Goal: Transaction & Acquisition: Purchase product/service

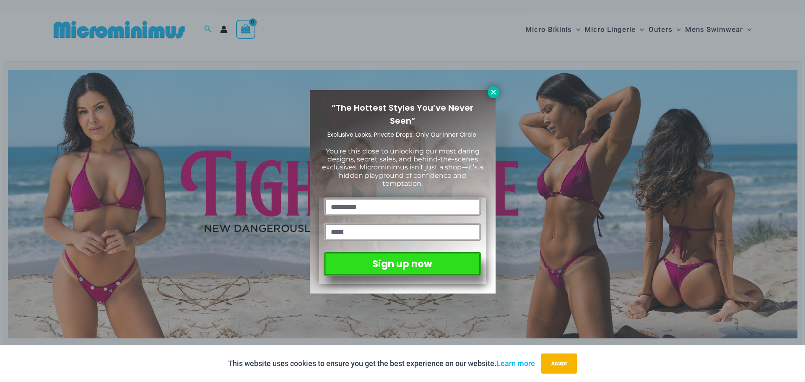
click at [492, 94] on icon at bounding box center [493, 92] width 5 height 5
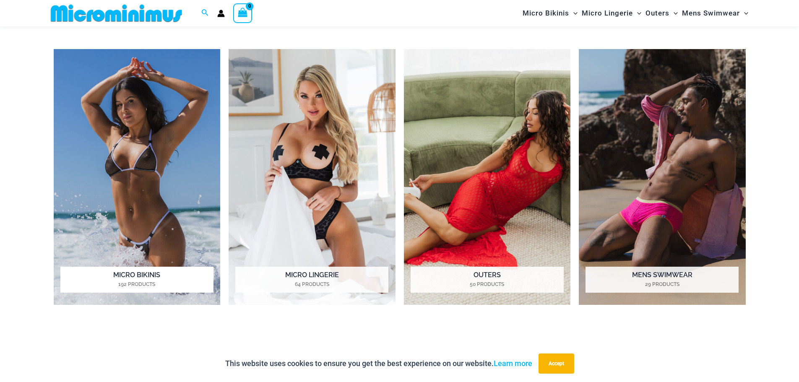
scroll to position [748, 0]
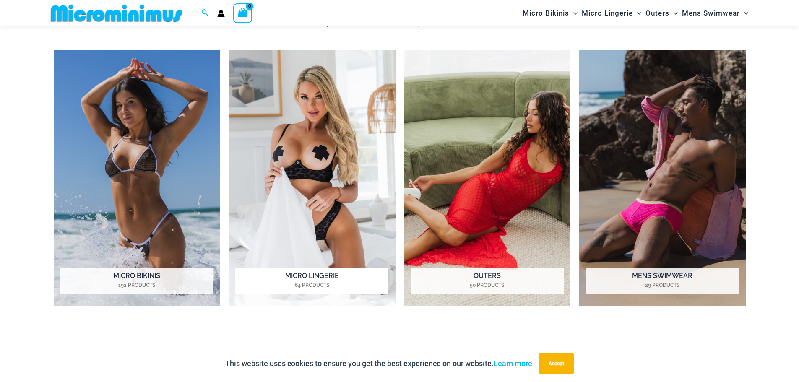
click at [303, 163] on img "Visit product category Micro Lingerie" at bounding box center [312, 178] width 167 height 256
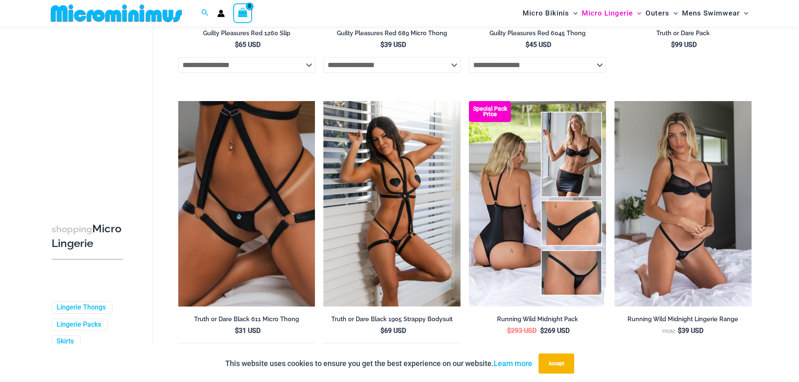
scroll to position [623, 0]
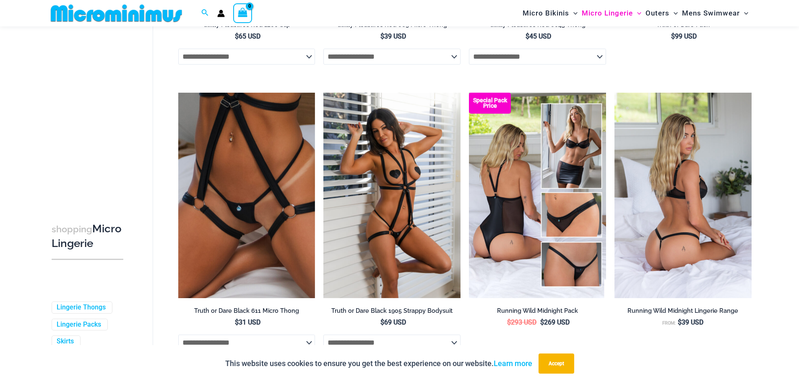
click at [713, 147] on img at bounding box center [683, 196] width 137 height 206
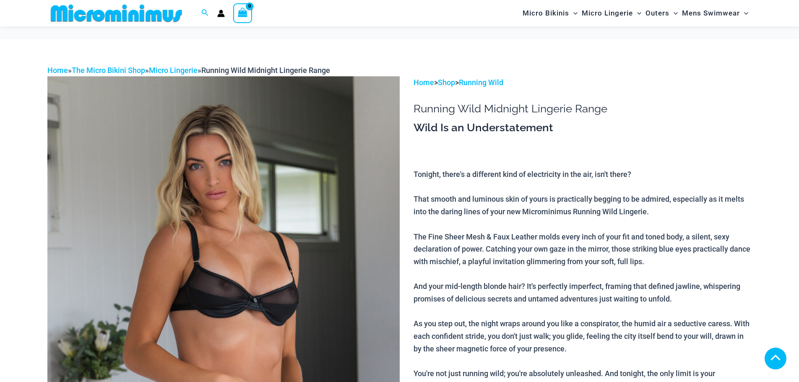
scroll to position [539, 0]
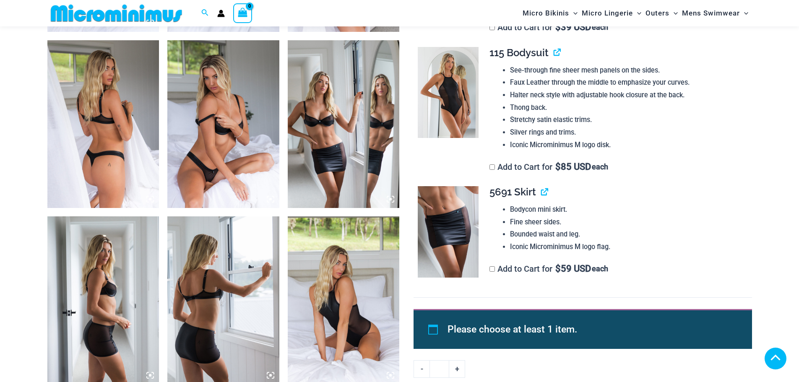
click at [226, 156] on img at bounding box center [223, 124] width 112 height 168
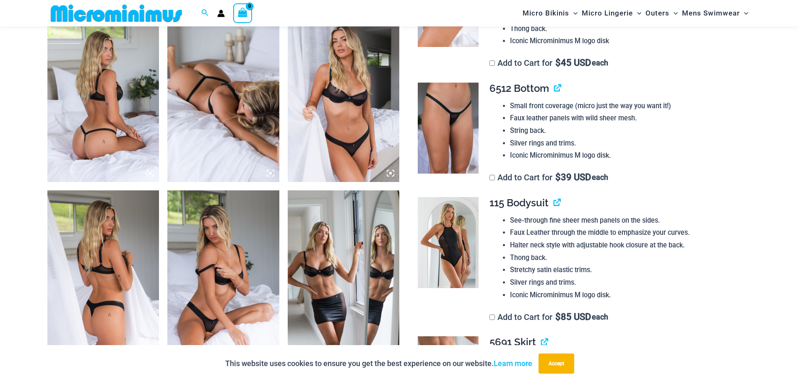
scroll to position [581, 0]
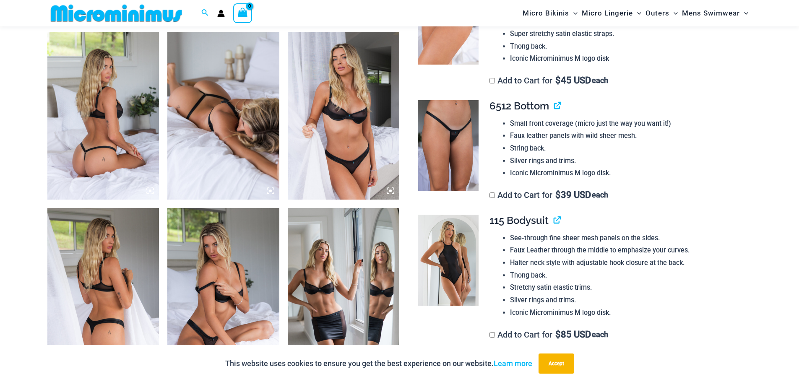
click at [391, 190] on icon at bounding box center [390, 191] width 3 height 3
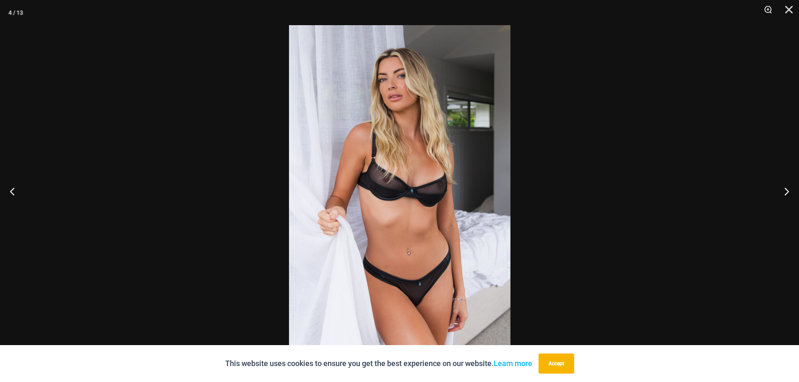
click at [401, 166] on img at bounding box center [399, 191] width 221 height 332
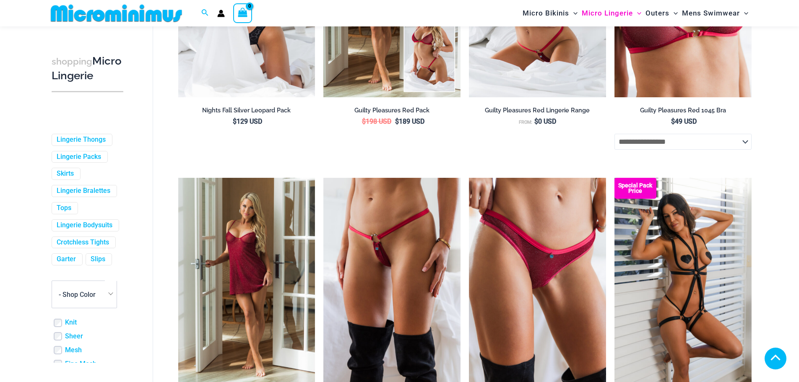
scroll to position [870, 0]
